Goal: Obtain resource: Obtain resource

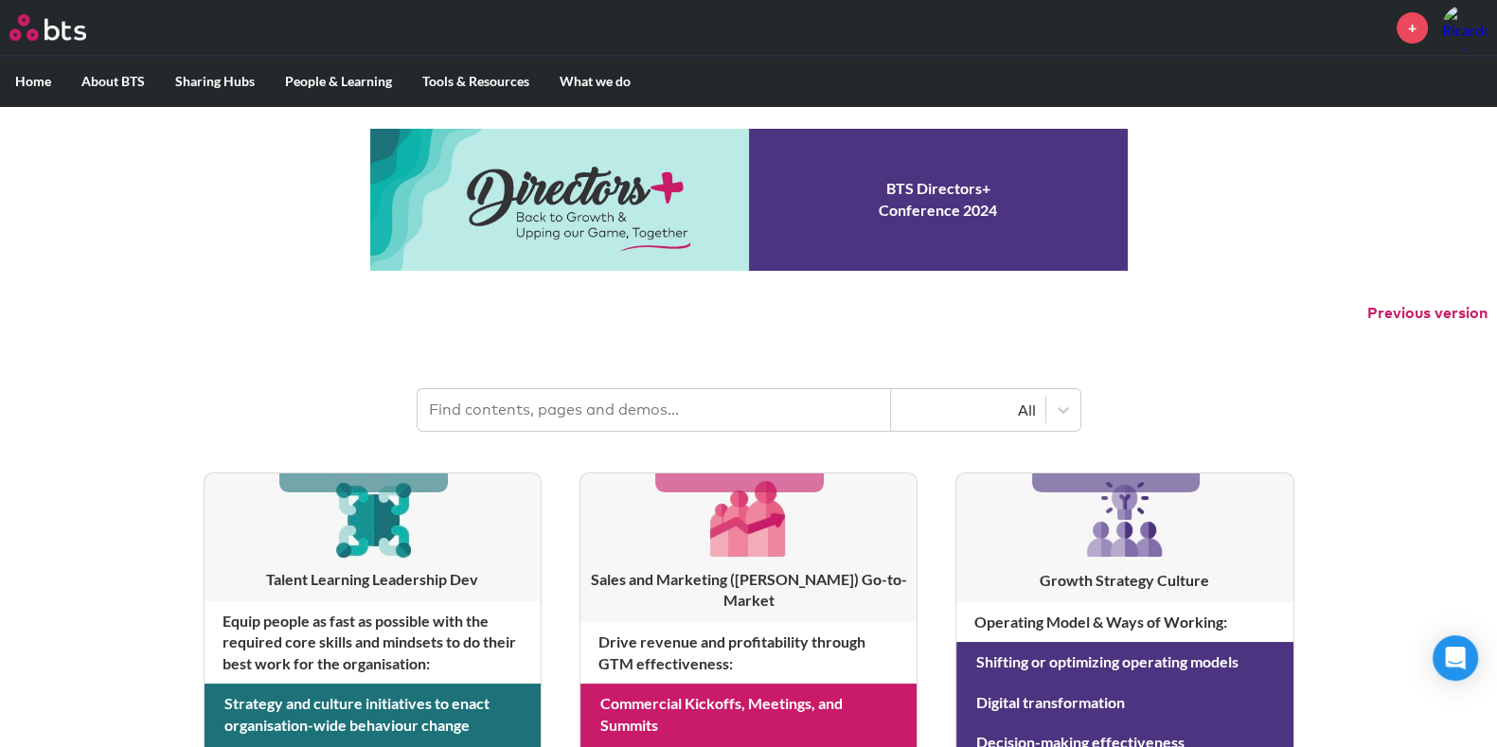
click at [568, 402] on input "text" at bounding box center [653, 410] width 473 height 42
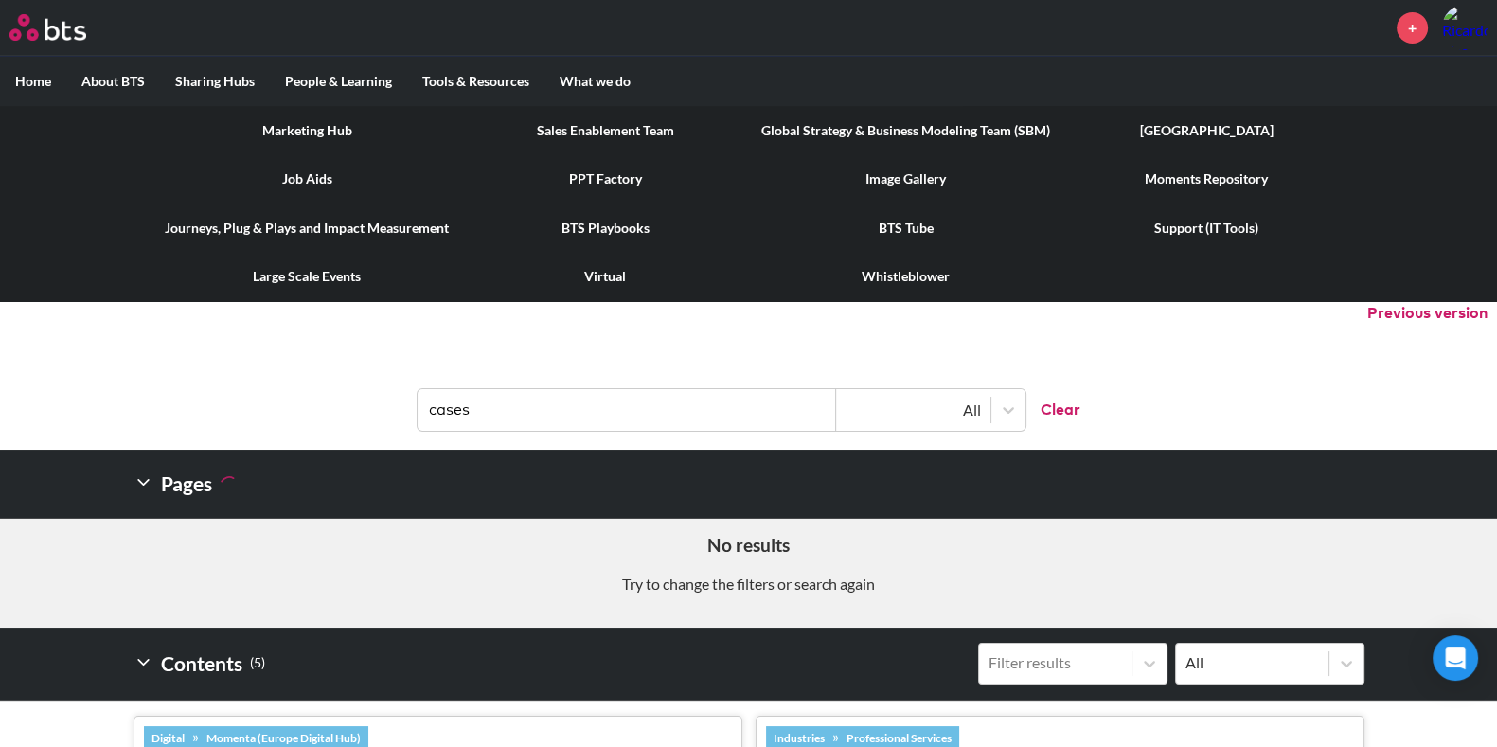
type input "cases"
click at [614, 178] on link "PPT Factory" at bounding box center [605, 178] width 282 height 49
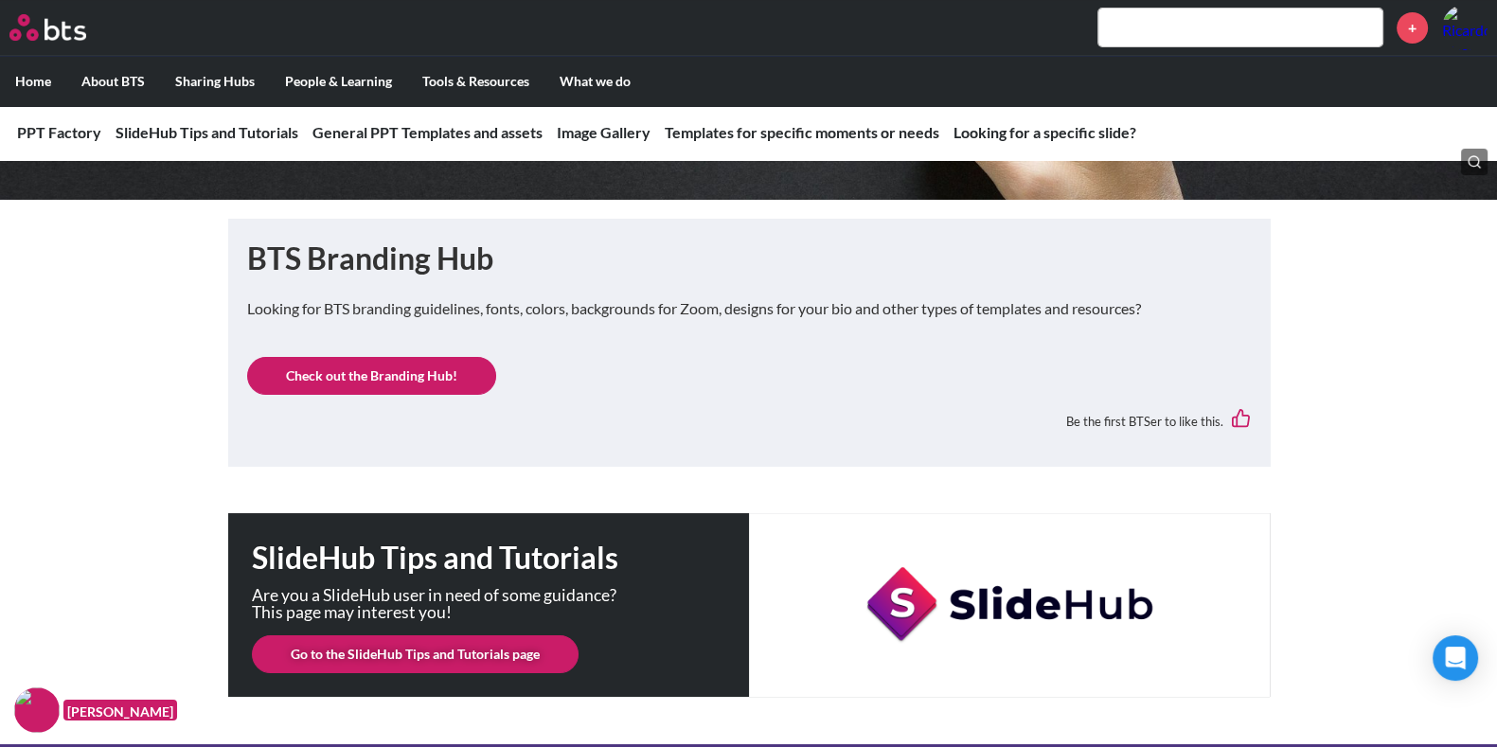
scroll to position [272, 0]
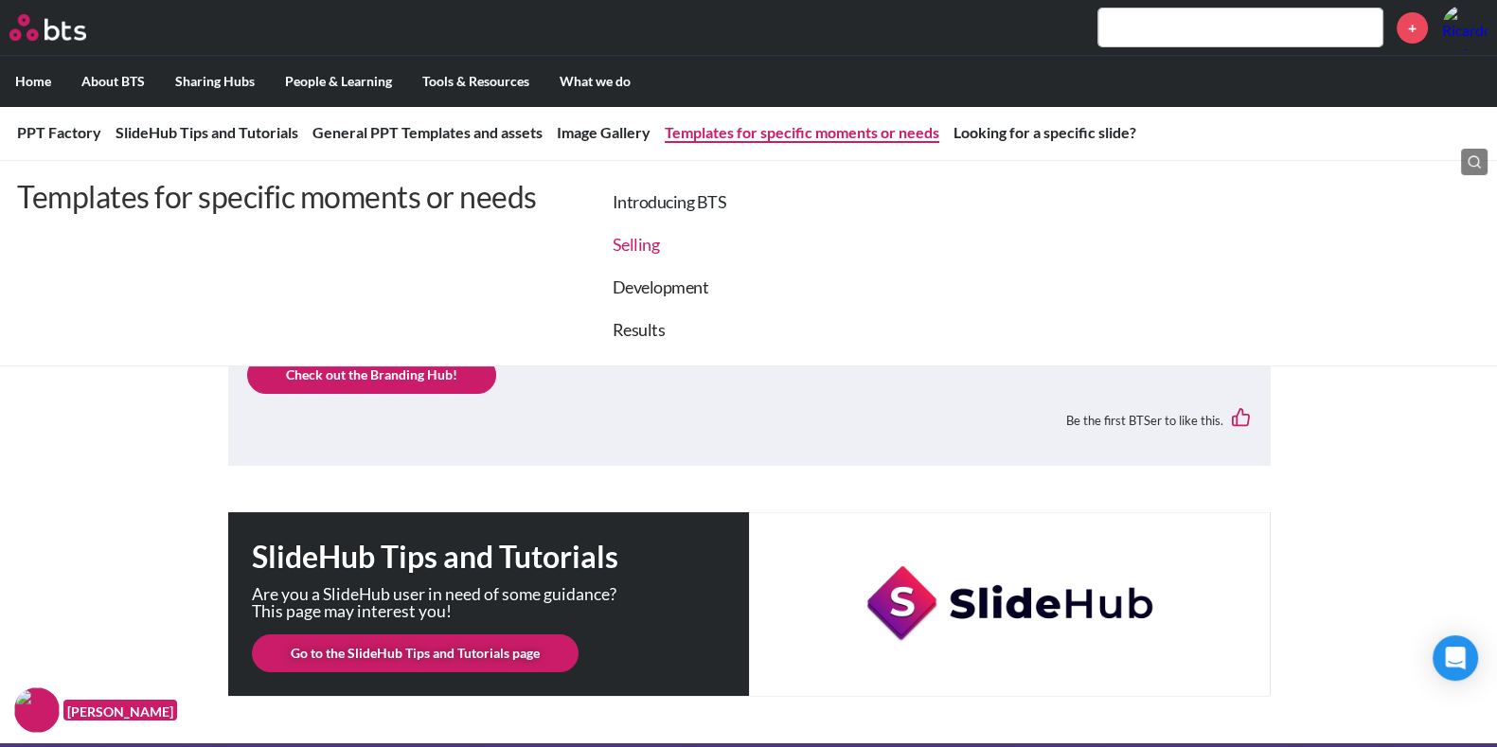
click at [634, 248] on link "Selling" at bounding box center [635, 244] width 47 height 21
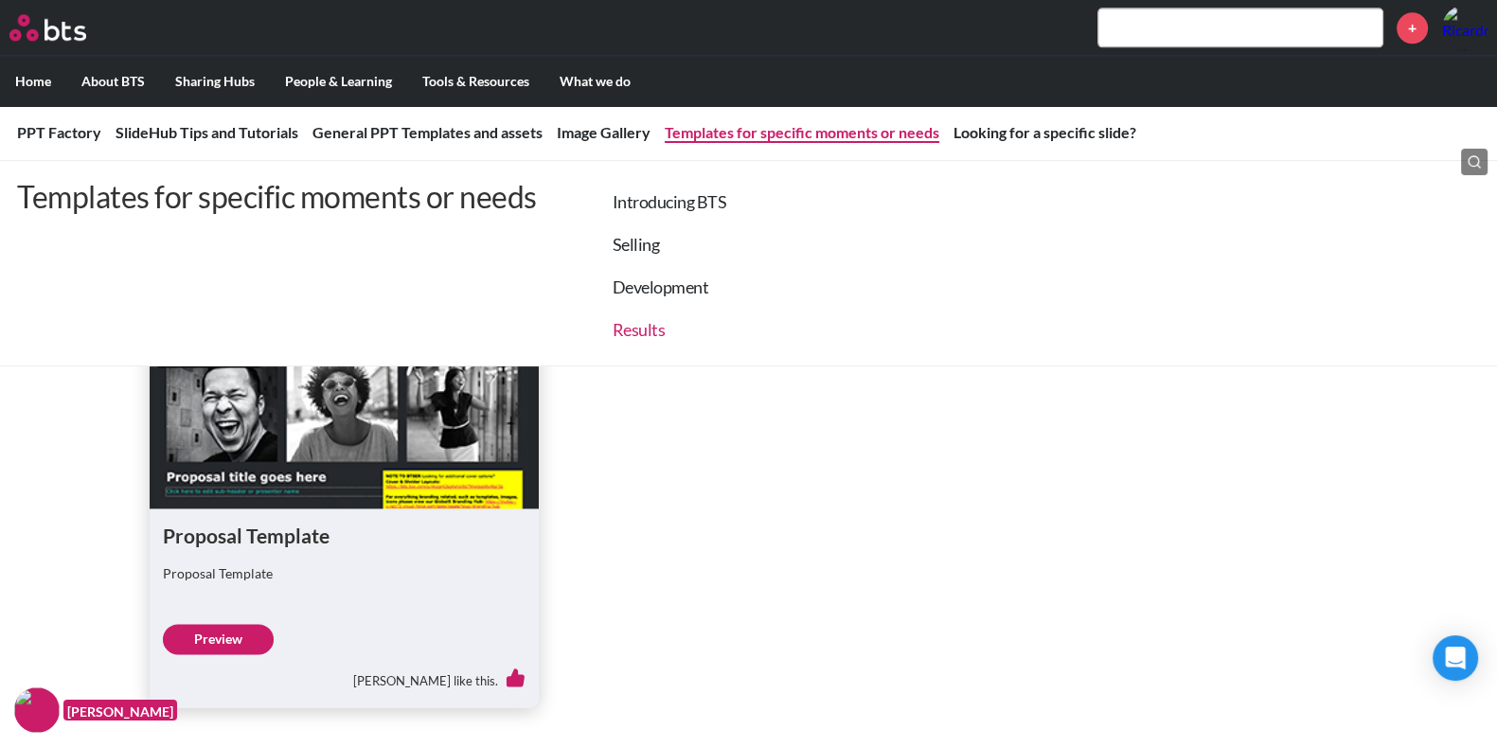
click at [639, 333] on link "Results" at bounding box center [638, 329] width 53 height 21
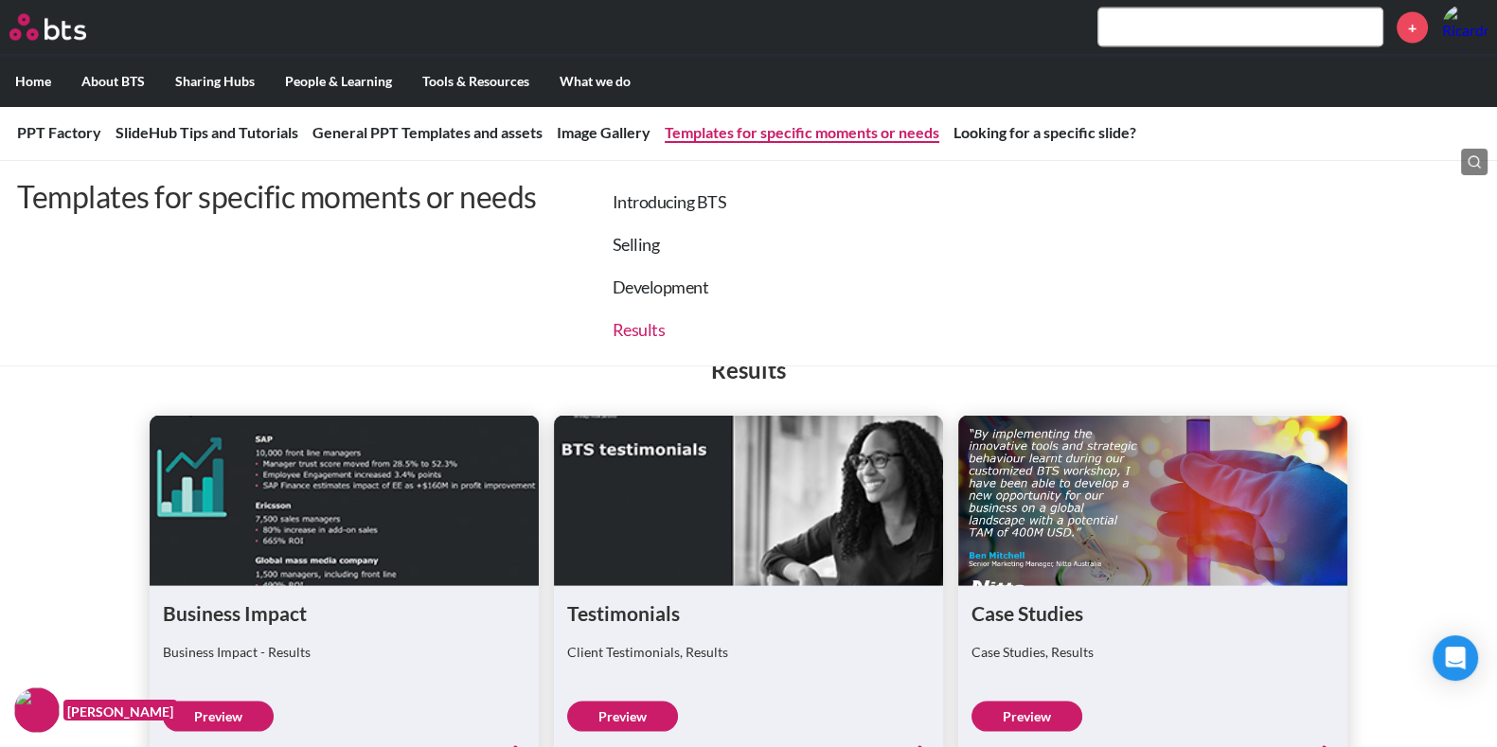
scroll to position [4725, 0]
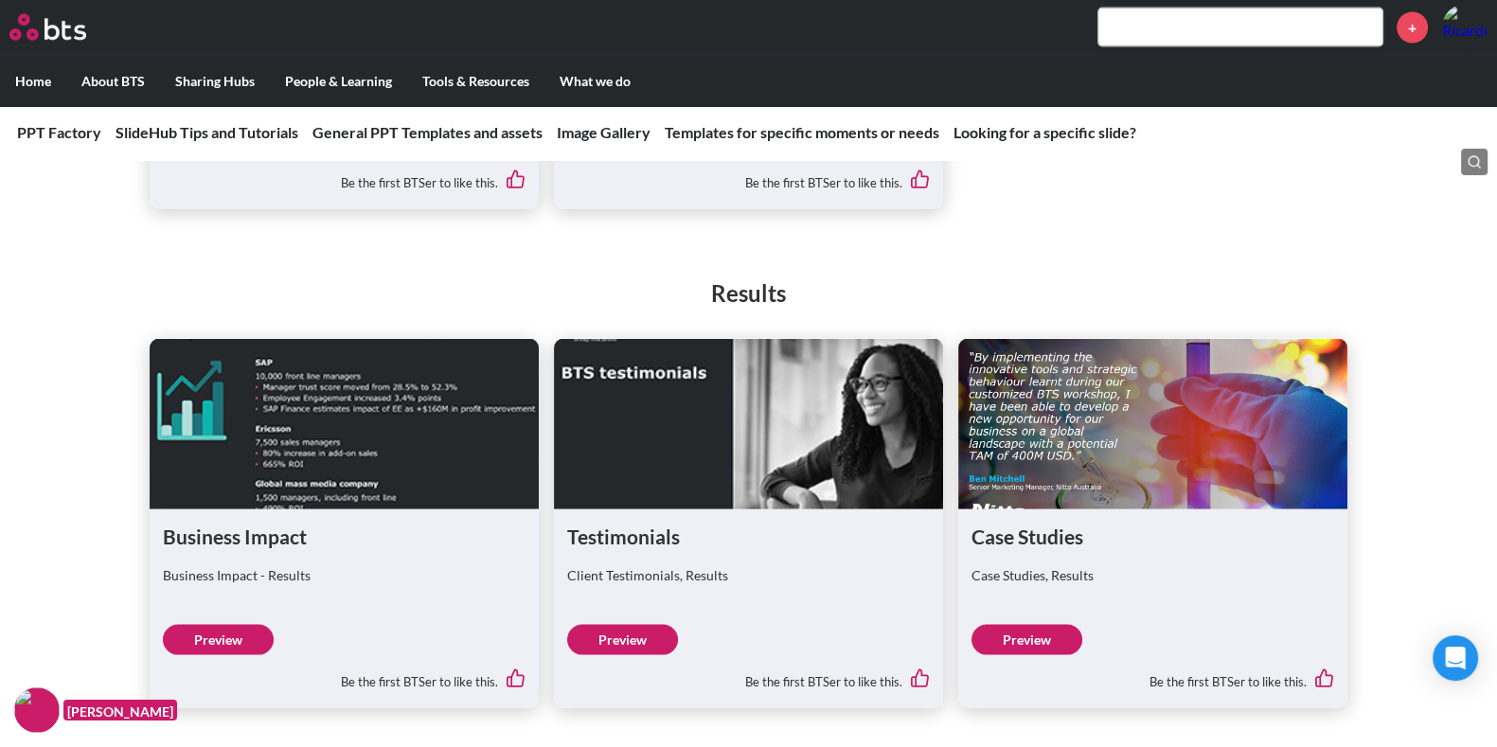
click at [1057, 636] on link "Preview" at bounding box center [1026, 640] width 111 height 30
click at [224, 636] on link "Preview" at bounding box center [218, 640] width 111 height 30
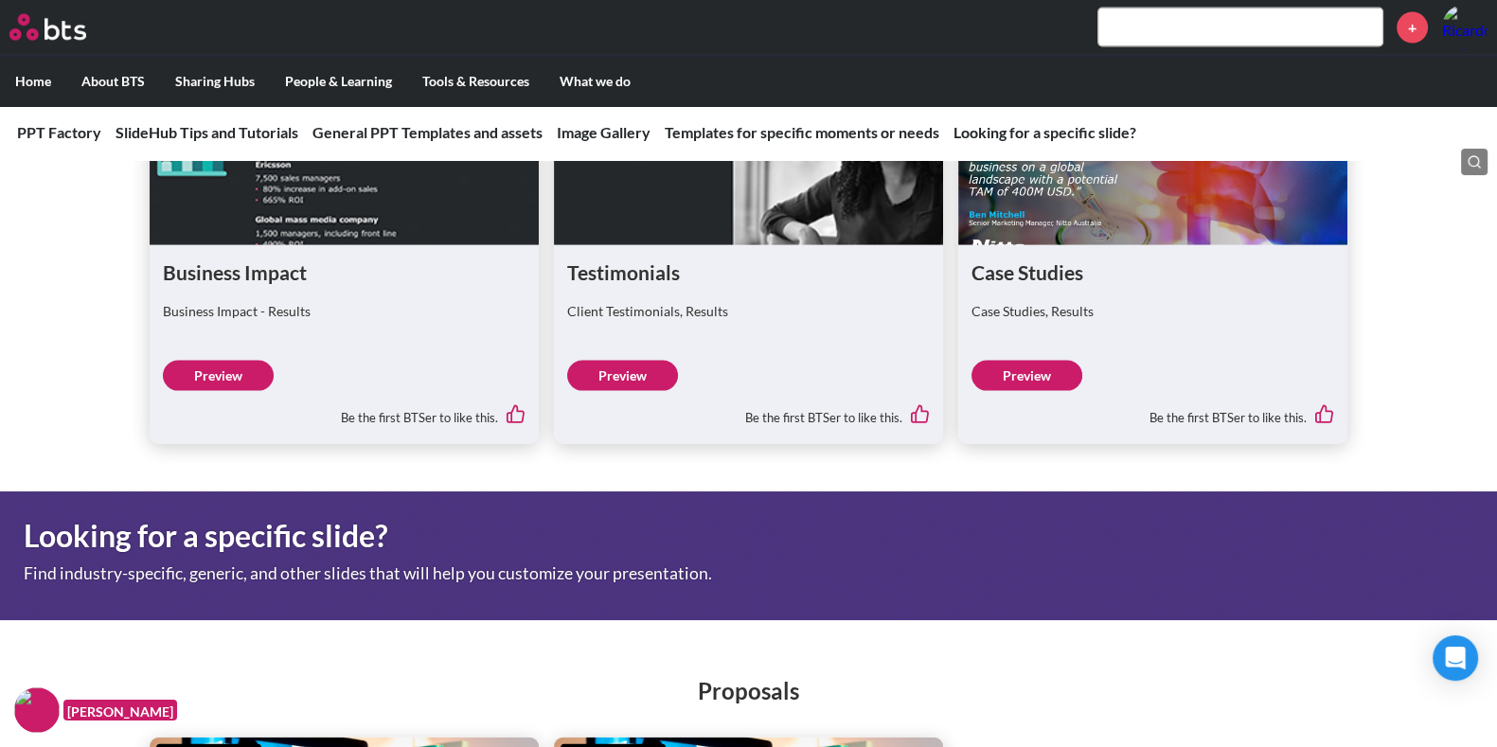
scroll to position [4990, 0]
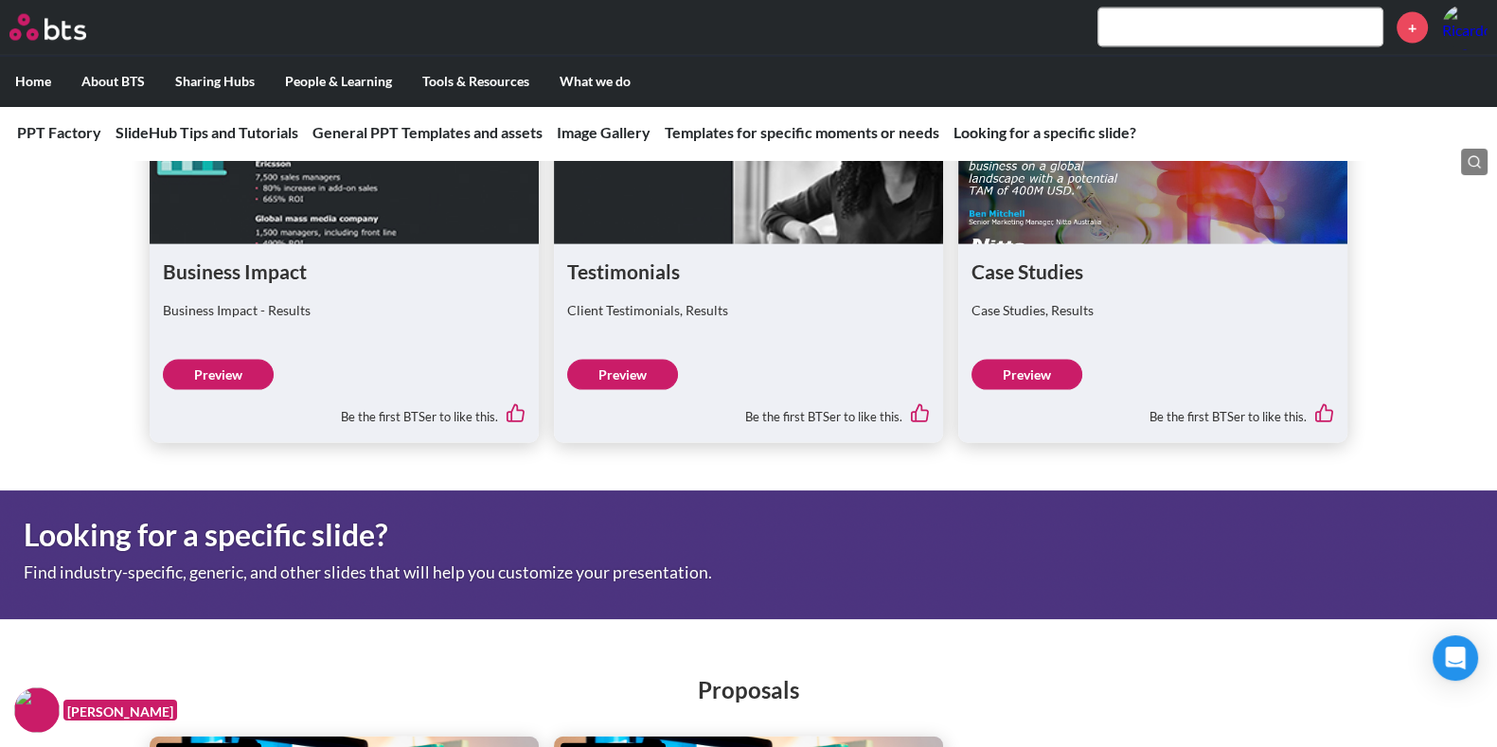
click at [637, 372] on link "Preview" at bounding box center [622, 375] width 111 height 30
